Goal: Task Accomplishment & Management: Use online tool/utility

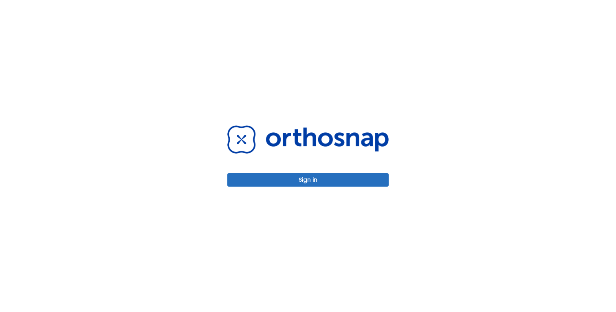
click at [285, 177] on button "Sign in" at bounding box center [308, 179] width 161 height 13
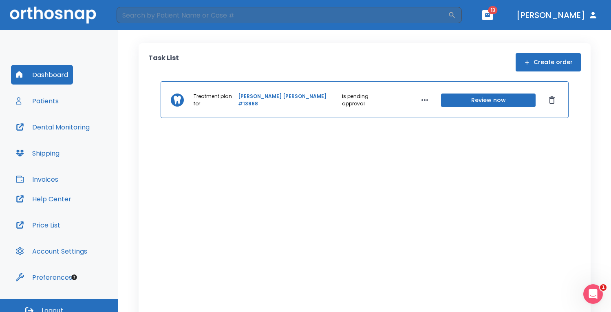
click at [43, 177] on button "Invoices" at bounding box center [37, 179] width 52 height 20
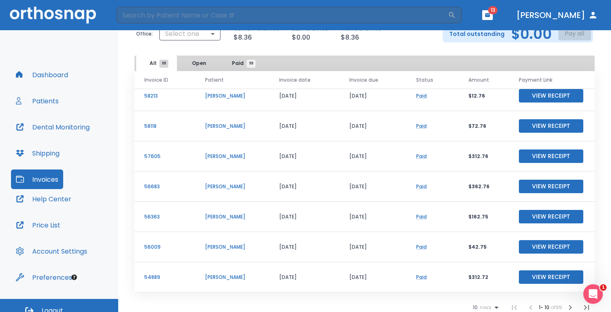
scroll to position [48, 0]
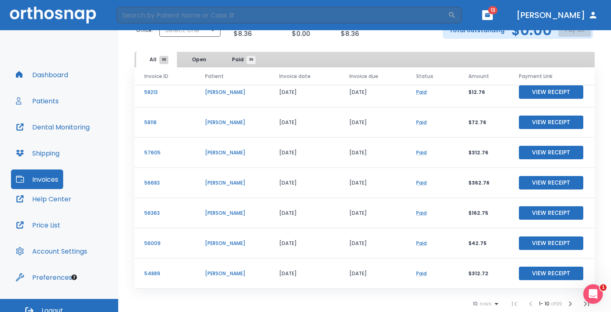
click at [566, 302] on icon "button" at bounding box center [571, 303] width 10 height 10
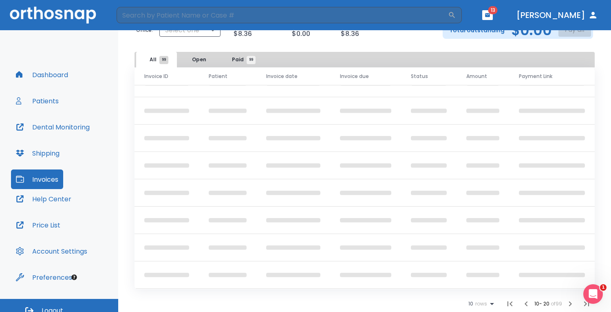
scroll to position [98, 0]
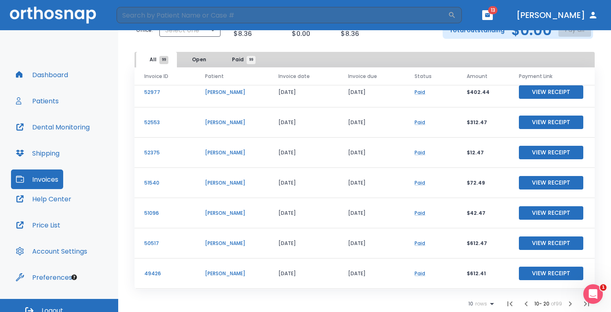
click at [566, 302] on icon "button" at bounding box center [571, 303] width 10 height 10
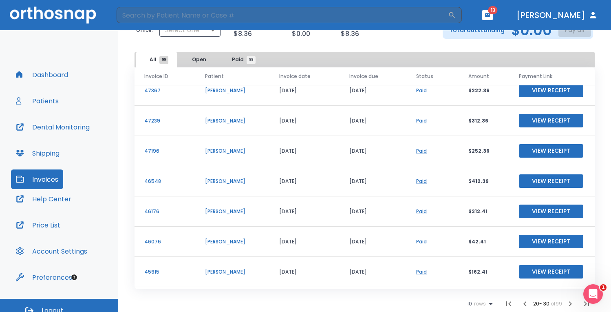
scroll to position [98, 0]
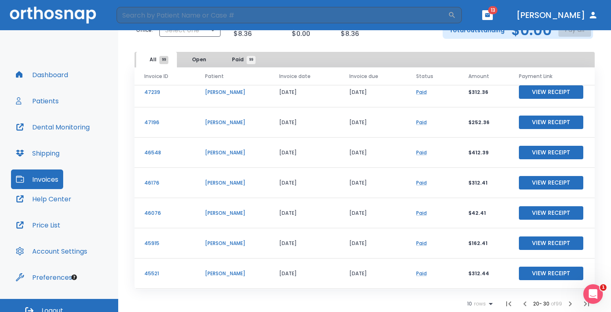
click at [566, 302] on icon "button" at bounding box center [571, 303] width 10 height 10
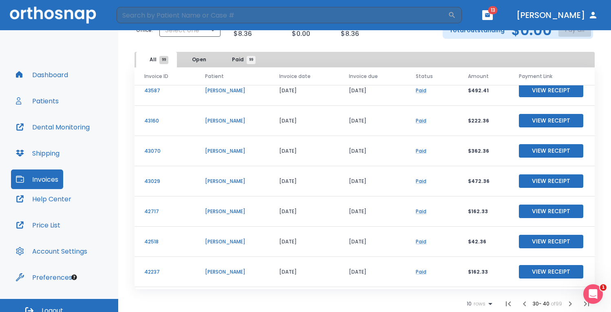
scroll to position [98, 0]
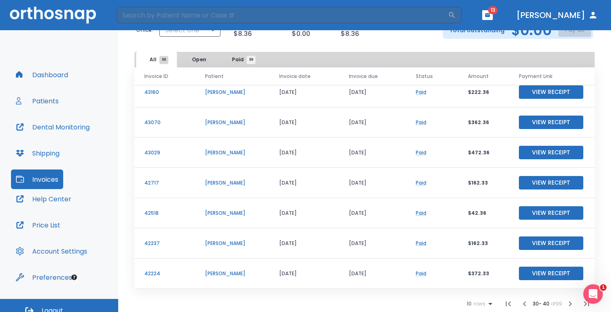
click at [525, 211] on button "View Receipt" at bounding box center [551, 212] width 64 height 13
click at [44, 96] on button "Patients" at bounding box center [37, 101] width 53 height 20
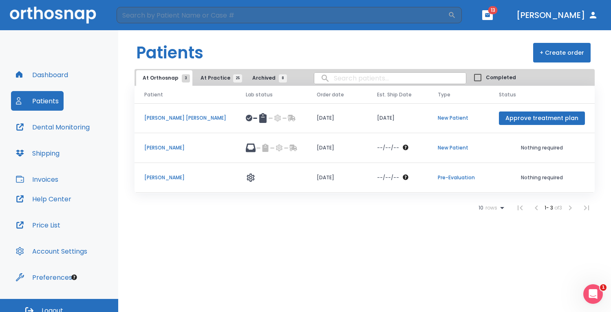
click at [246, 149] on icon at bounding box center [251, 148] width 10 height 10
click at [176, 117] on p "[PERSON_NAME] [PERSON_NAME]" at bounding box center [185, 117] width 82 height 7
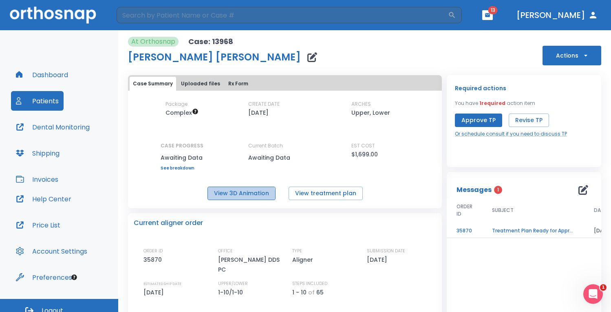
click at [231, 197] on button "View 3D Animation" at bounding box center [242, 192] width 68 height 13
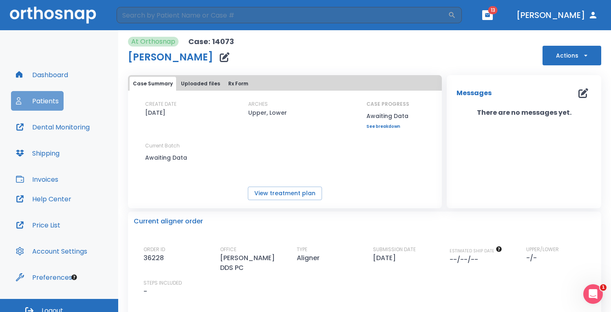
click at [29, 100] on button "Patients" at bounding box center [37, 101] width 53 height 20
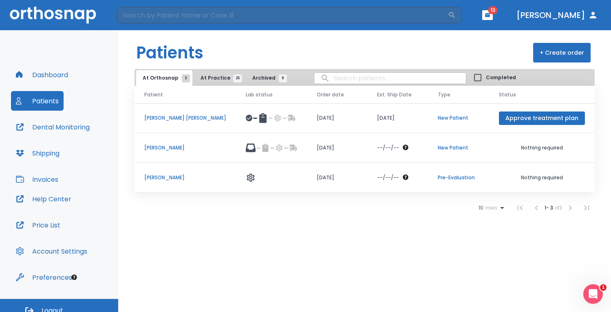
click at [176, 120] on p "[PERSON_NAME] [PERSON_NAME]" at bounding box center [185, 117] width 82 height 7
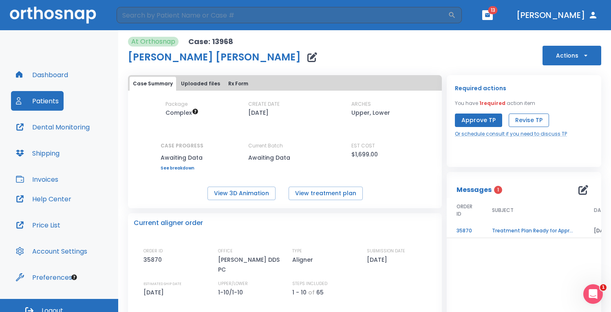
click at [522, 120] on button "Revise TP" at bounding box center [529, 119] width 40 height 13
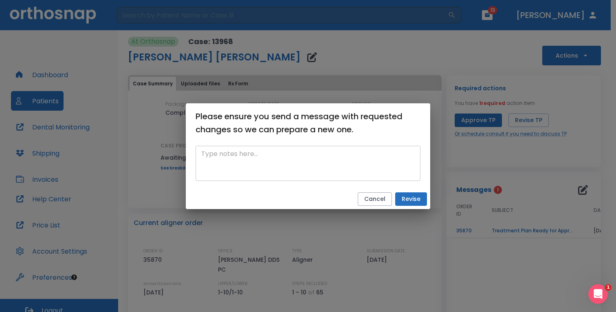
click at [309, 158] on textarea at bounding box center [308, 163] width 214 height 28
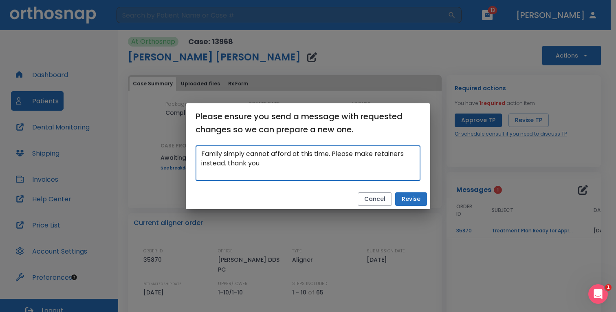
type textarea "Family simply cannot afford at this time. Please make retainers instead. thank …"
click at [415, 199] on button "Revise" at bounding box center [412, 198] width 32 height 13
